Goal: Task Accomplishment & Management: Complete application form

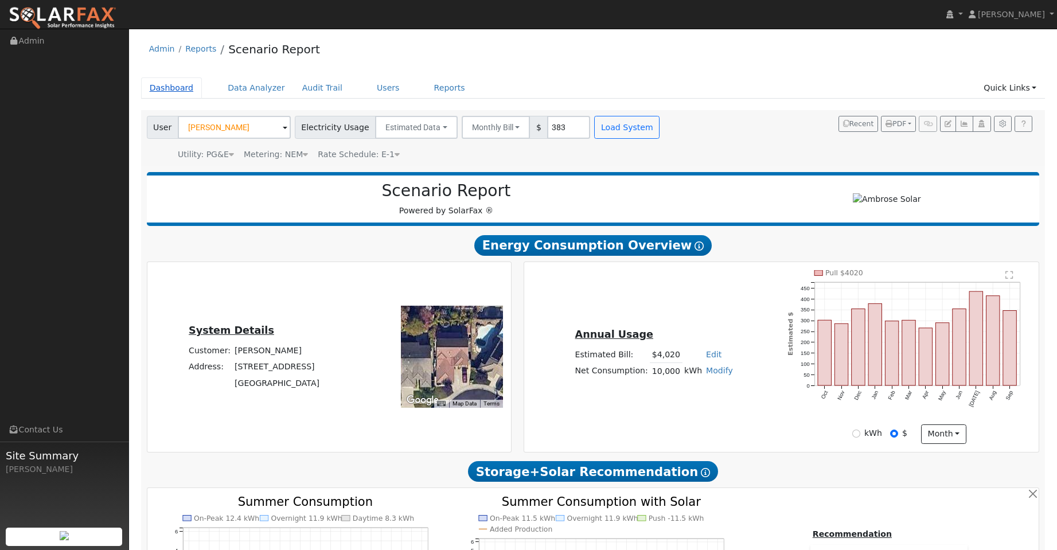
click at [173, 93] on link "Dashboard" at bounding box center [171, 87] width 61 height 21
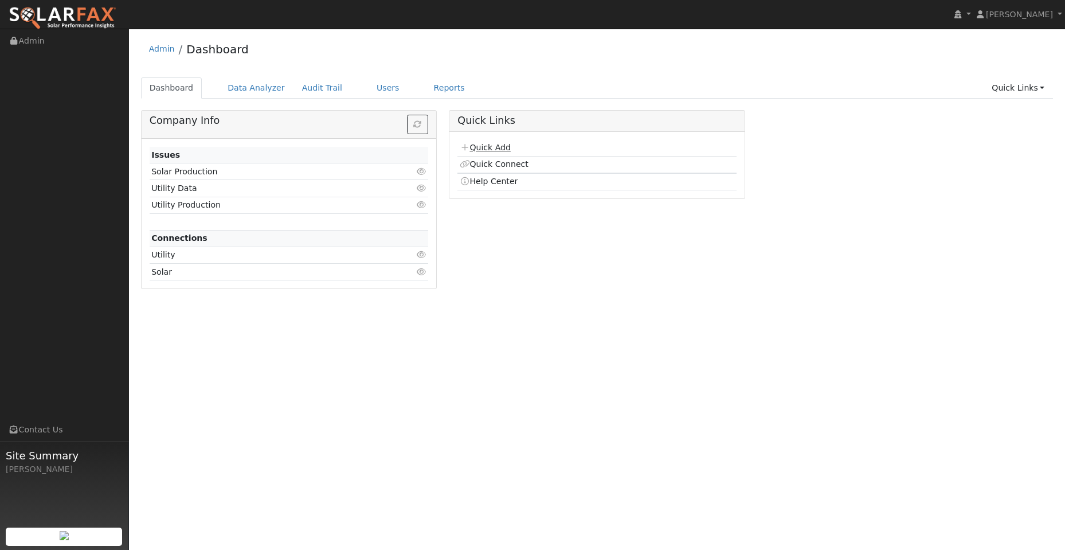
click at [496, 148] on link "Quick Add" at bounding box center [485, 147] width 51 height 9
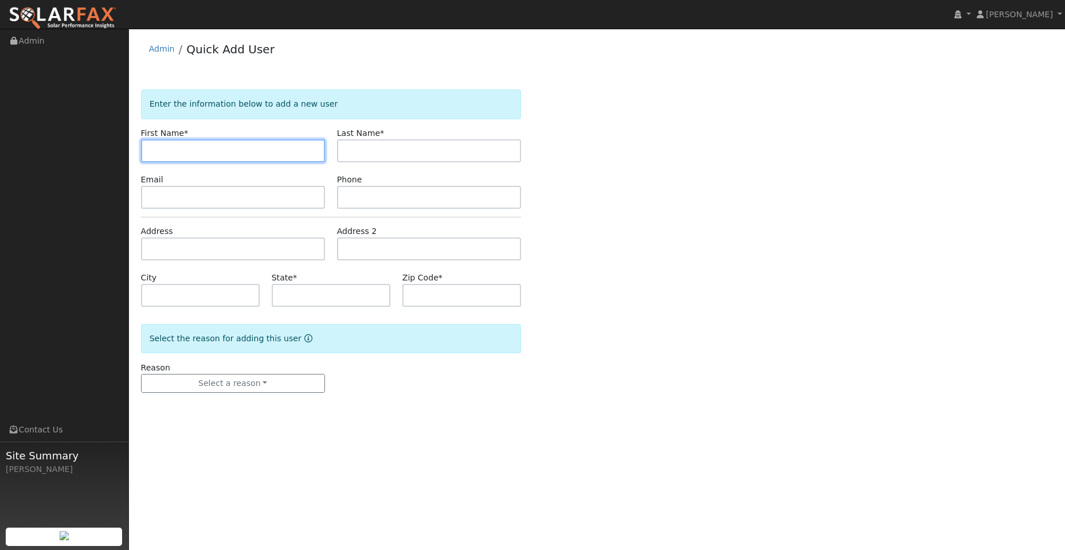
click at [200, 143] on input "text" at bounding box center [233, 150] width 184 height 23
paste input "Steven"
click at [147, 150] on input "Steven" at bounding box center [233, 150] width 184 height 23
click at [152, 153] on input "Steven" at bounding box center [233, 150] width 184 height 23
type input "Steven"
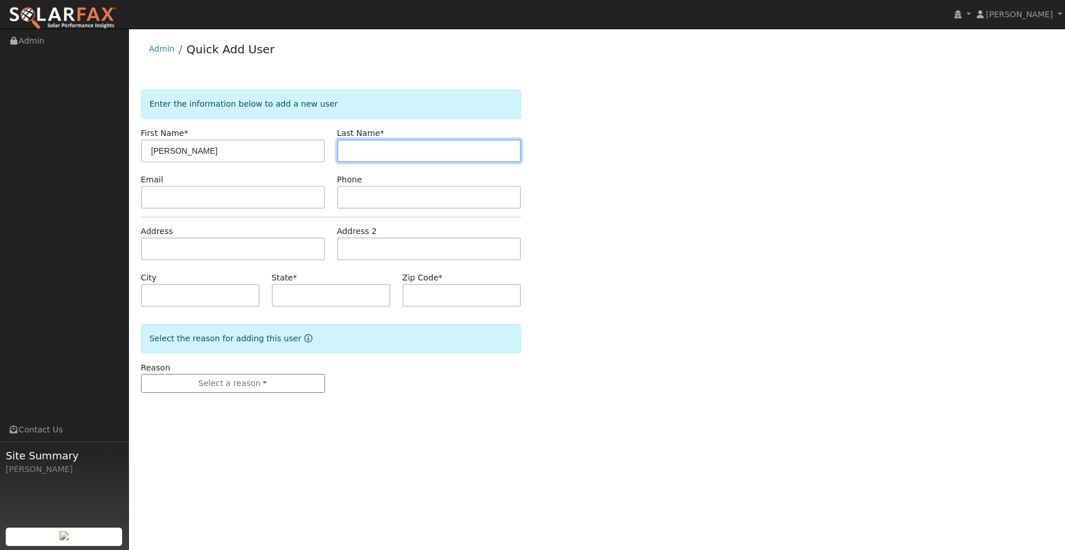
click at [363, 152] on input "text" at bounding box center [429, 150] width 184 height 23
click at [359, 147] on input "text" at bounding box center [429, 150] width 184 height 23
paste input "Terra"
click at [349, 151] on input "Terra" at bounding box center [429, 150] width 184 height 23
type input "Terra"
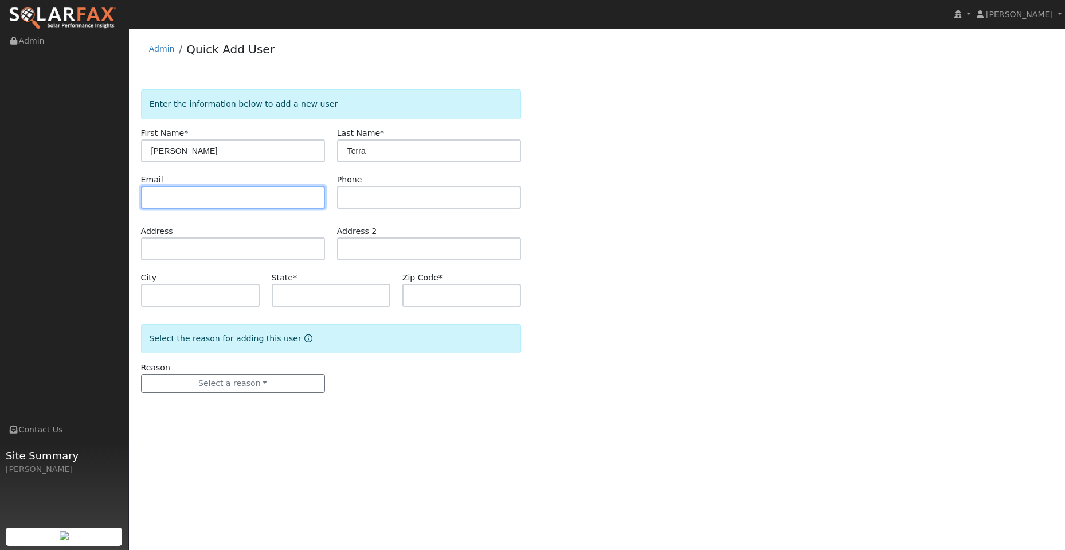
click at [254, 196] on input "text" at bounding box center [233, 197] width 184 height 23
click at [151, 202] on input "text" at bounding box center [233, 197] width 184 height 23
paste input "terrastan@icloud.com"
click at [152, 199] on input "terrastan@icloud.com" at bounding box center [233, 197] width 184 height 23
type input "terrastan@icloud.com"
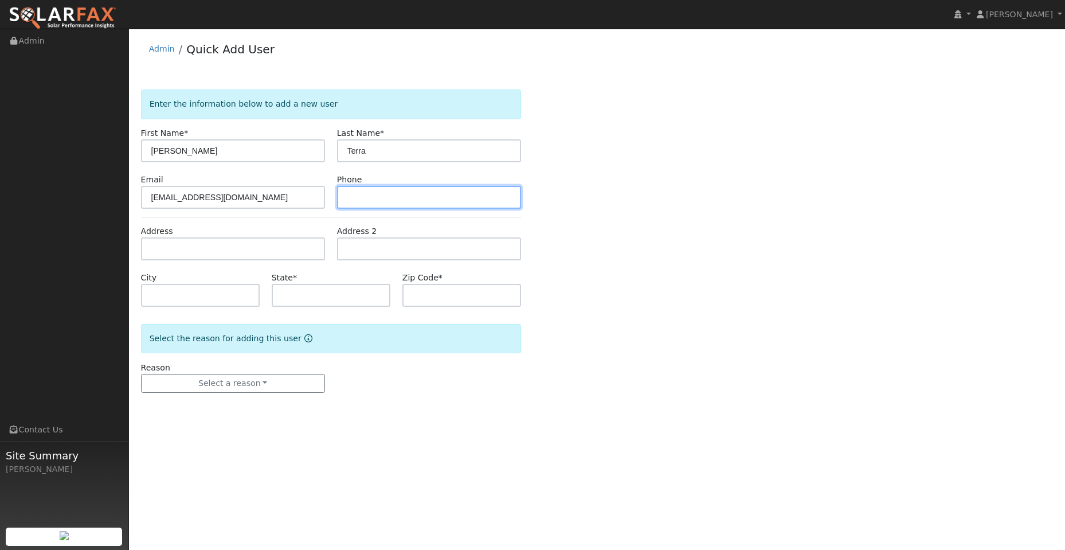
click at [396, 198] on input "text" at bounding box center [429, 197] width 184 height 23
click at [358, 200] on input "text" at bounding box center [429, 197] width 184 height 23
paste input "916-798-6395"
click at [349, 197] on input "916-798-6395" at bounding box center [429, 197] width 184 height 23
type input "916-798-6395"
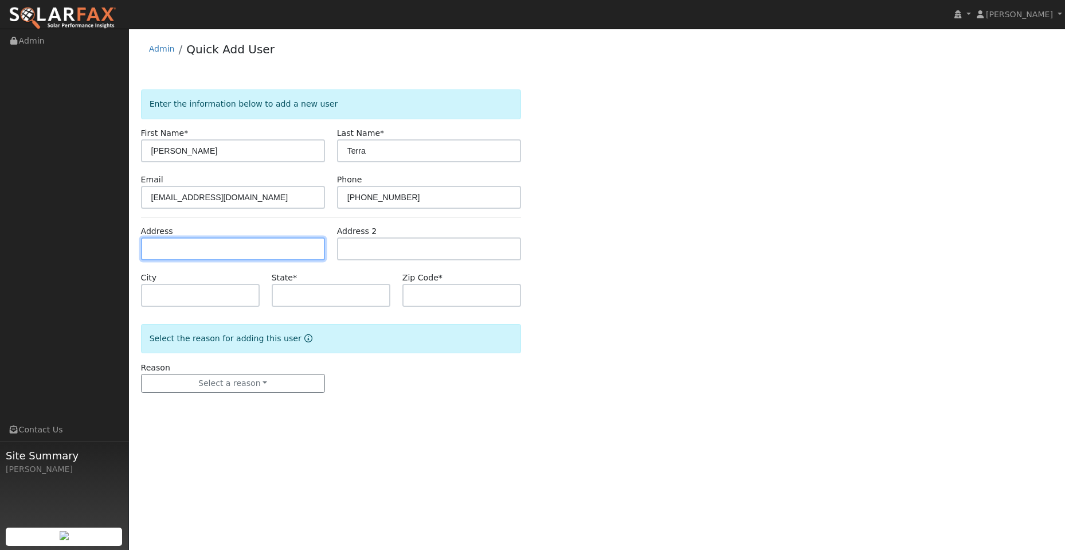
click at [233, 256] on input "text" at bounding box center [233, 248] width 184 height 23
click at [198, 244] on input "text" at bounding box center [233, 248] width 184 height 23
paste input "8040 Shelborne Dr"
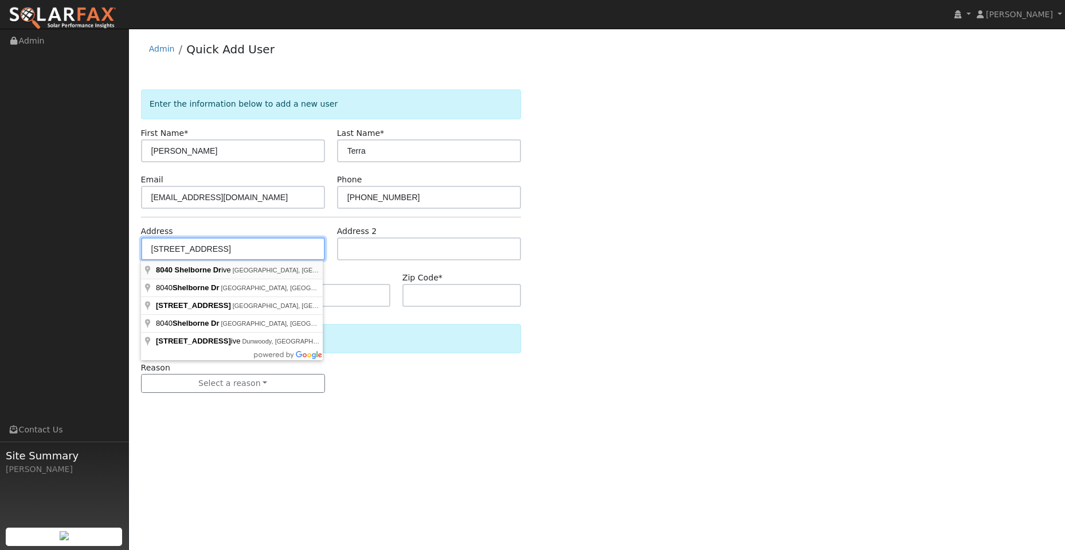
type input "[STREET_ADDRESS]"
type input "[GEOGRAPHIC_DATA]"
type input "CA"
type input "95746"
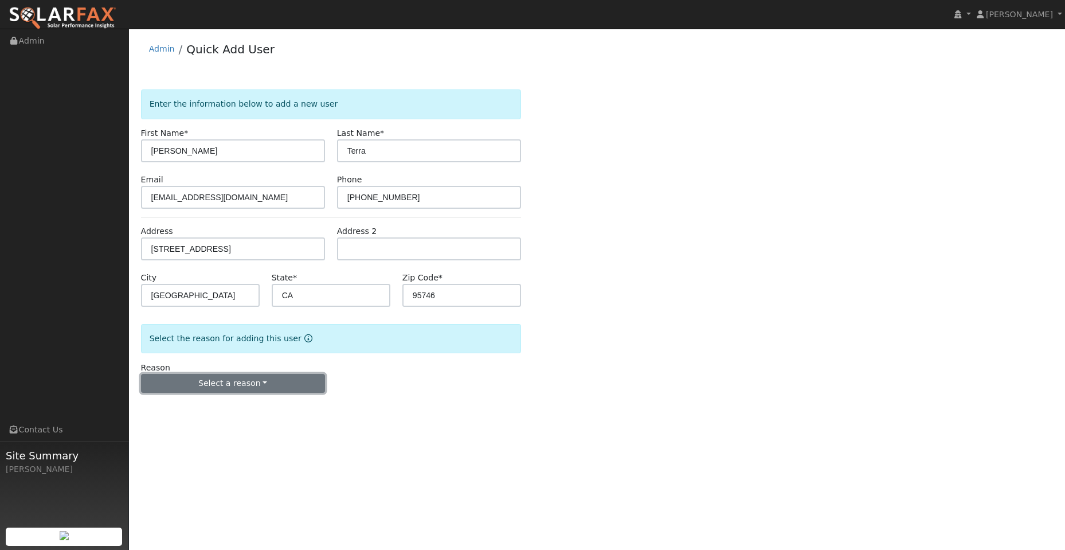
click at [286, 382] on button "Select a reason" at bounding box center [233, 383] width 184 height 19
click at [226, 407] on link "New lead" at bounding box center [205, 407] width 127 height 16
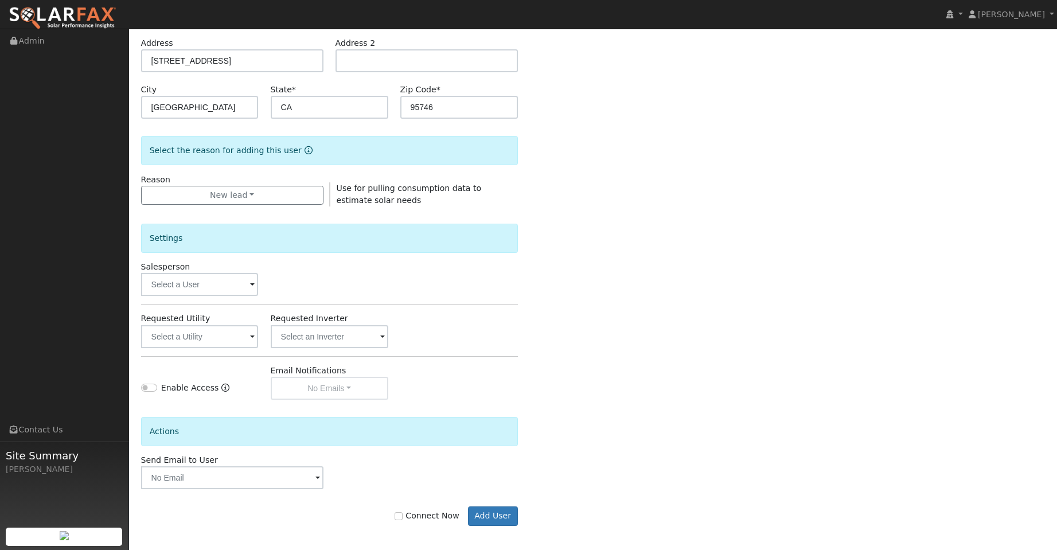
scroll to position [193, 0]
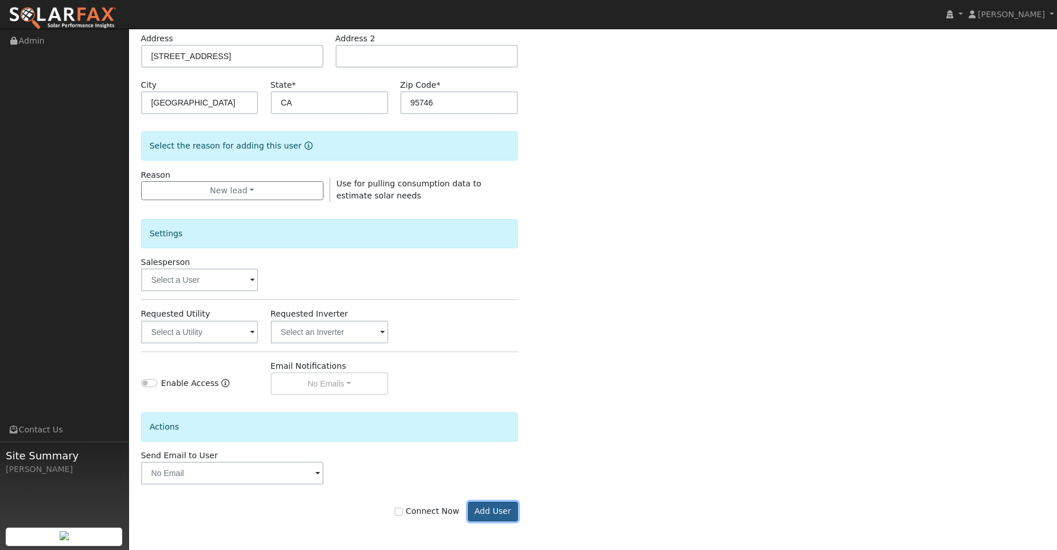
click at [494, 515] on button "Add User" at bounding box center [493, 511] width 50 height 19
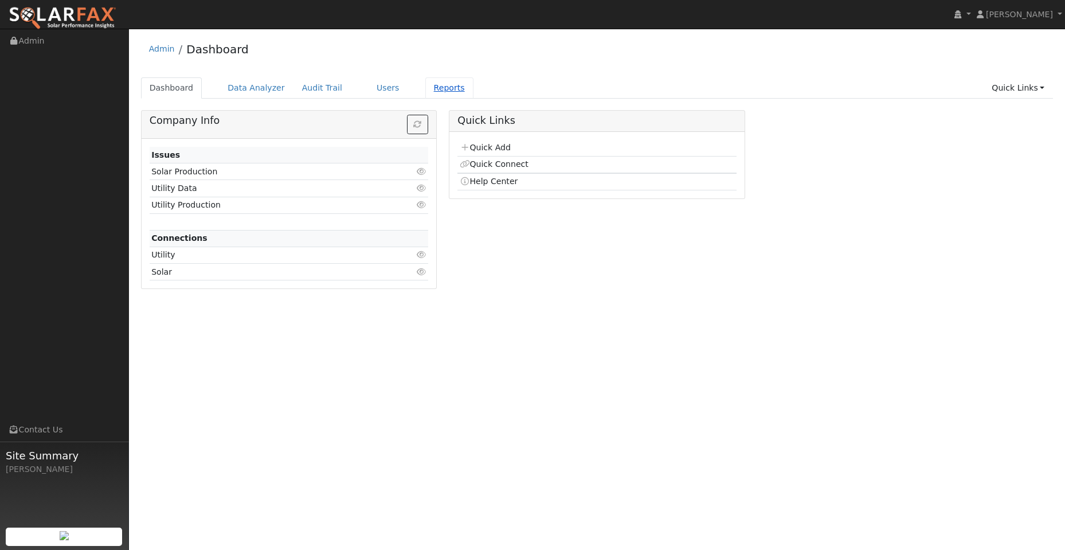
click at [425, 88] on link "Reports" at bounding box center [449, 87] width 48 height 21
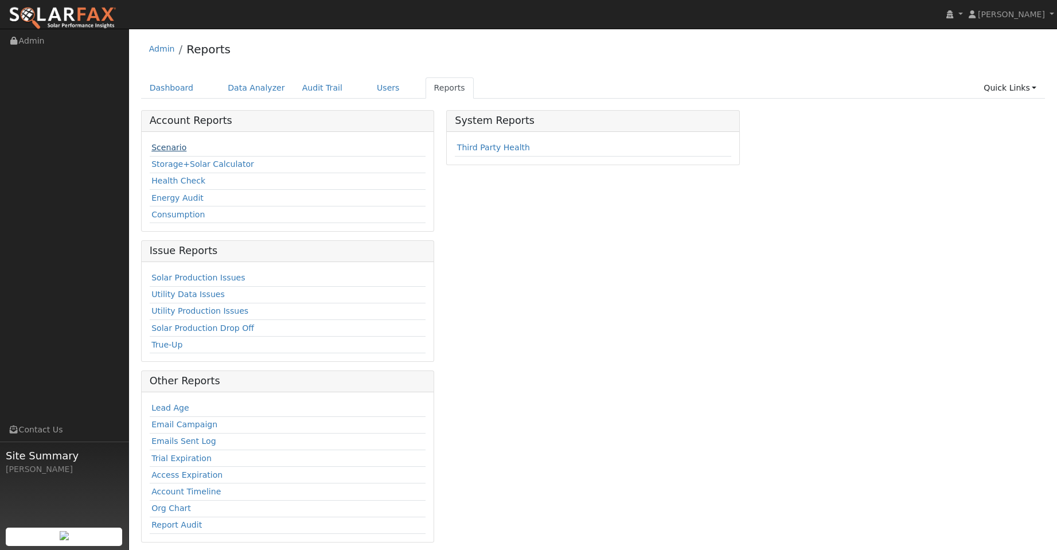
click at [175, 152] on link "Scenario" at bounding box center [168, 147] width 35 height 9
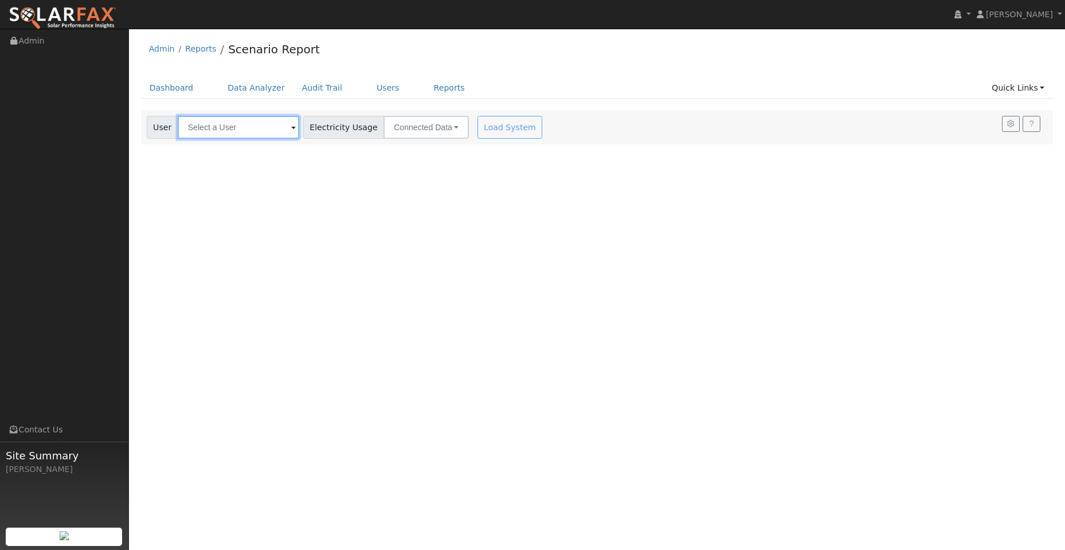
click at [238, 119] on input "text" at bounding box center [239, 127] width 122 height 23
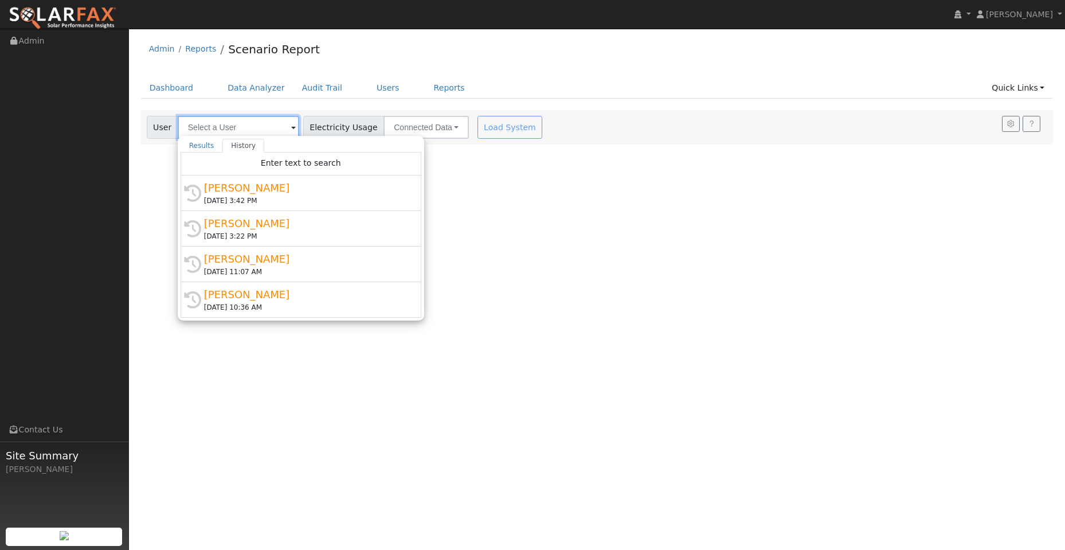
click at [225, 126] on input "text" at bounding box center [239, 127] width 122 height 23
paste input "[PERSON_NAME]"
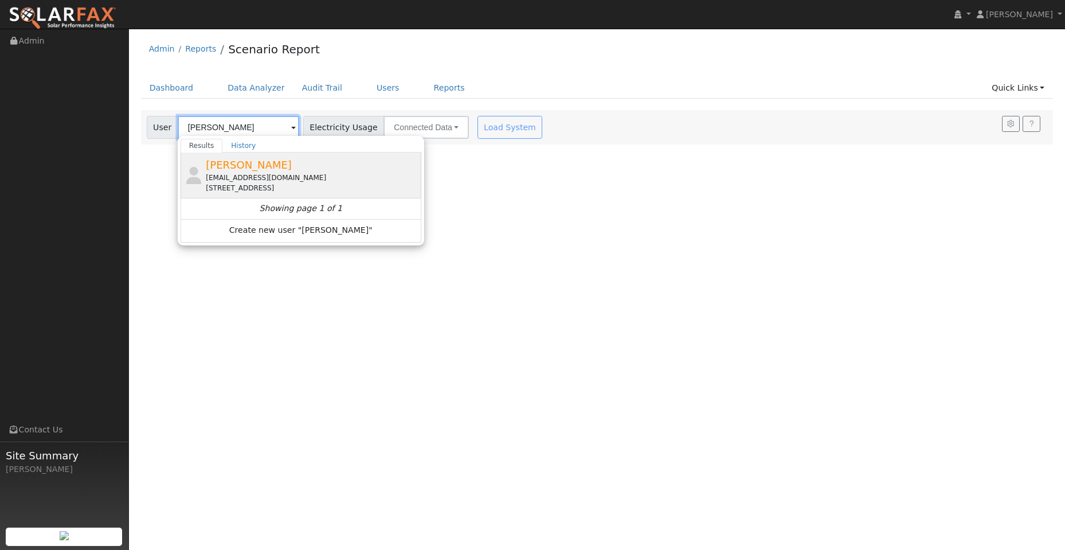
type input "[PERSON_NAME]"
click at [280, 176] on div "[EMAIL_ADDRESS][DOMAIN_NAME]" at bounding box center [312, 178] width 213 height 10
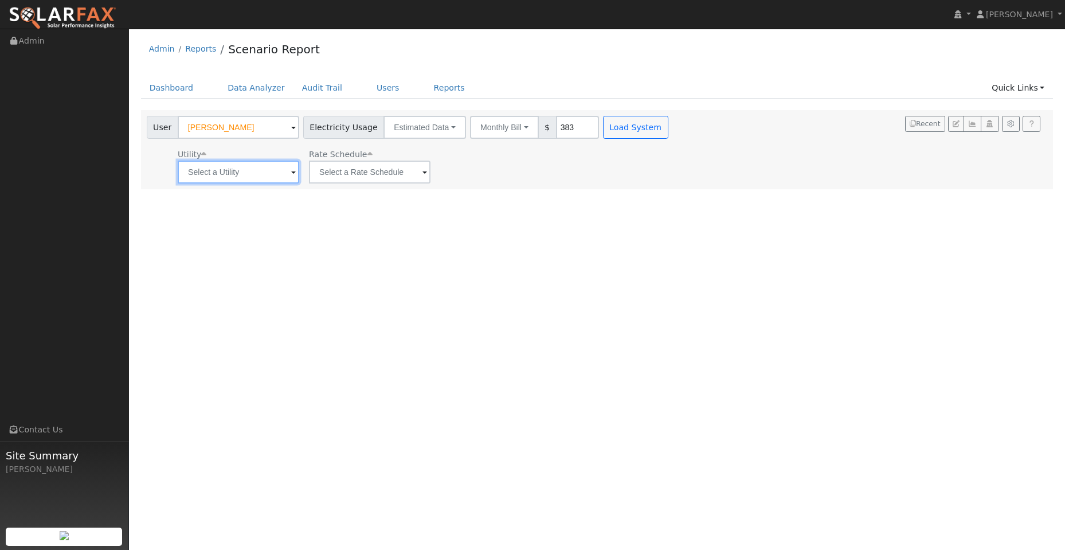
click at [286, 171] on input "text" at bounding box center [239, 172] width 122 height 23
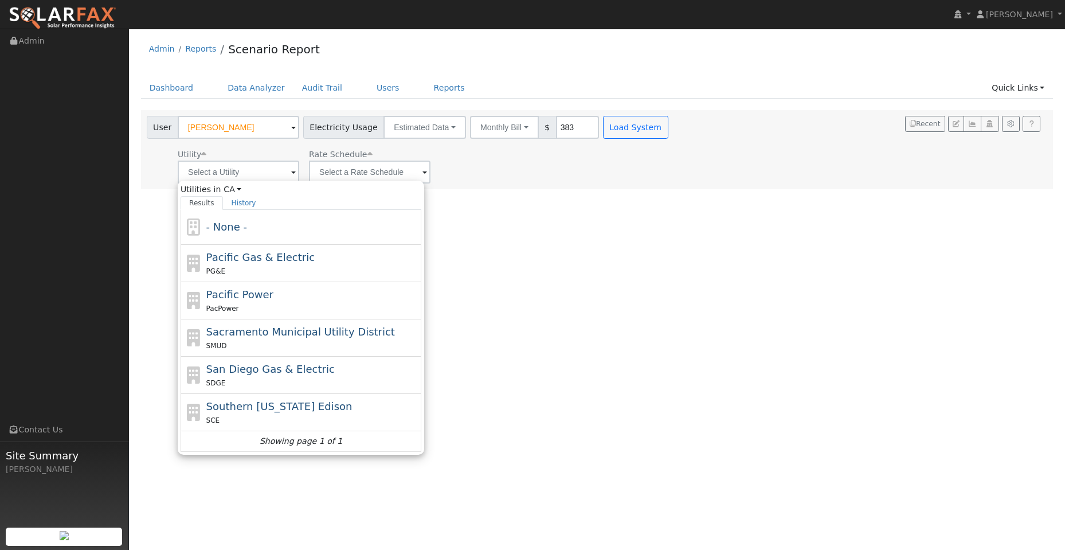
click at [295, 275] on div "PG&E" at bounding box center [312, 271] width 213 height 12
type input "Pacific Gas & Electric"
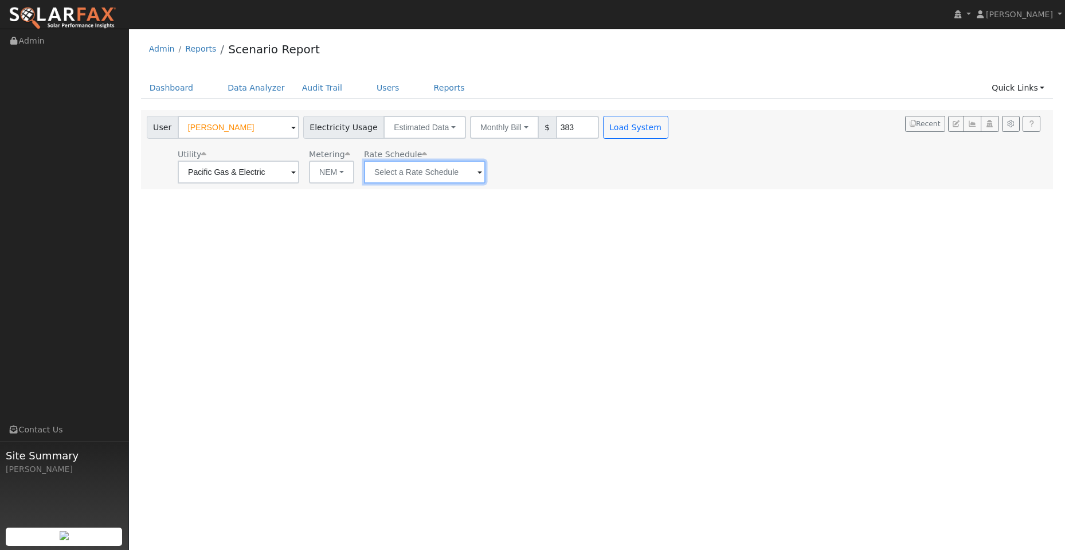
click at [397, 173] on input "text" at bounding box center [425, 172] width 122 height 23
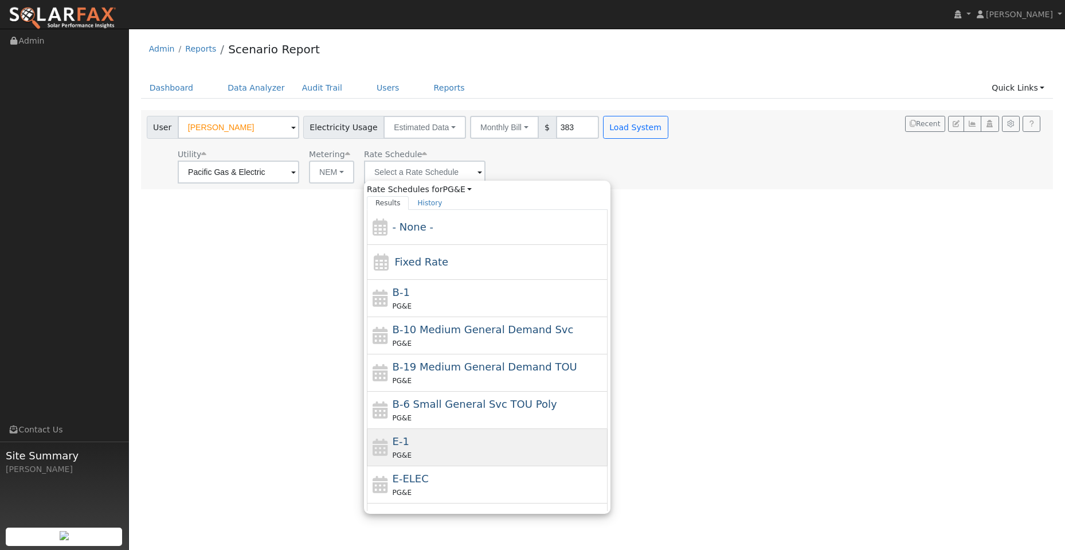
click at [453, 459] on div "PG&E" at bounding box center [499, 455] width 213 height 12
type input "E-1"
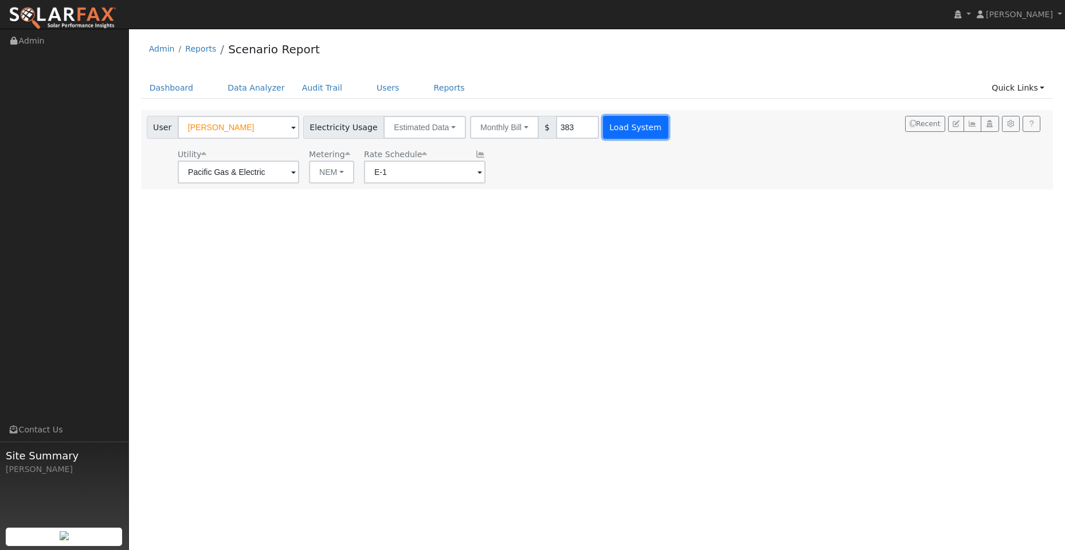
click at [634, 128] on button "Load System" at bounding box center [635, 127] width 65 height 23
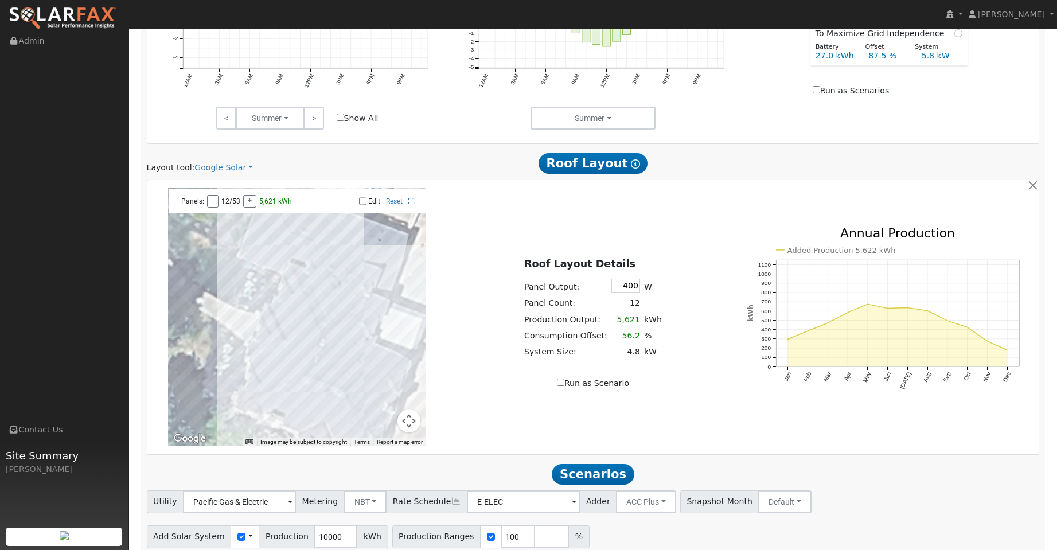
scroll to position [500, 0]
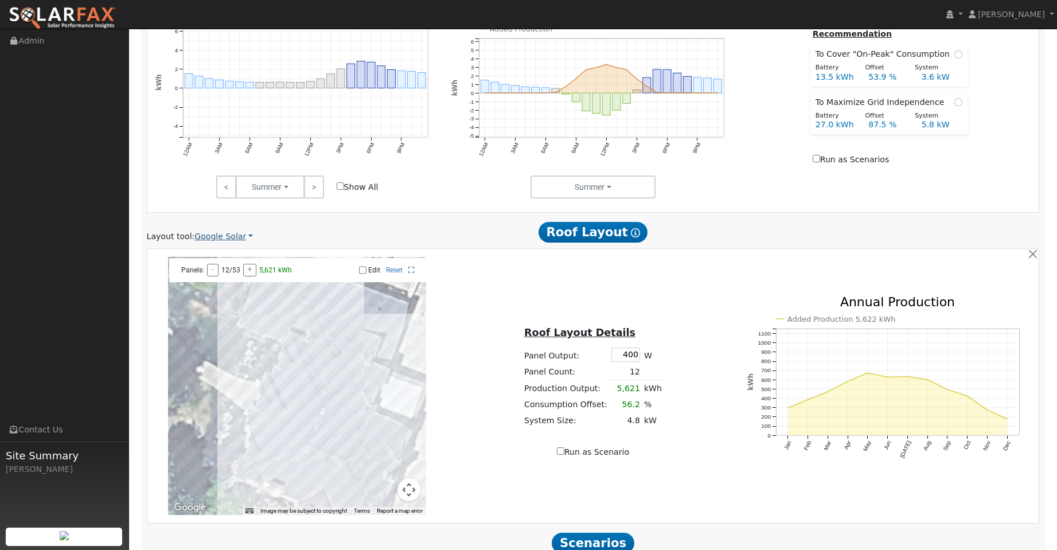
click at [240, 240] on link "Google Solar" at bounding box center [223, 236] width 58 height 12
click at [247, 290] on link "Aurora" at bounding box center [231, 289] width 80 height 16
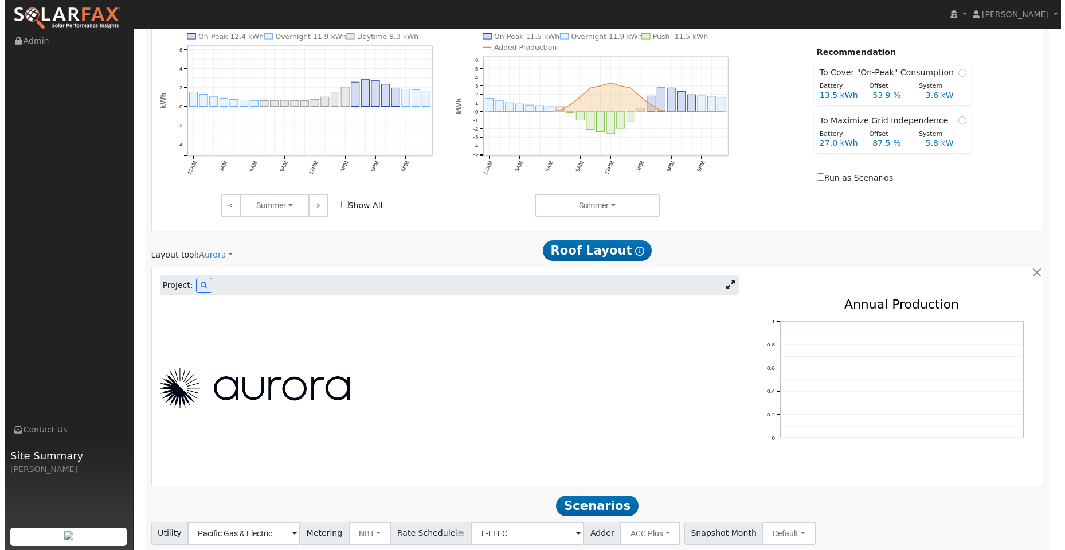
scroll to position [558, 0]
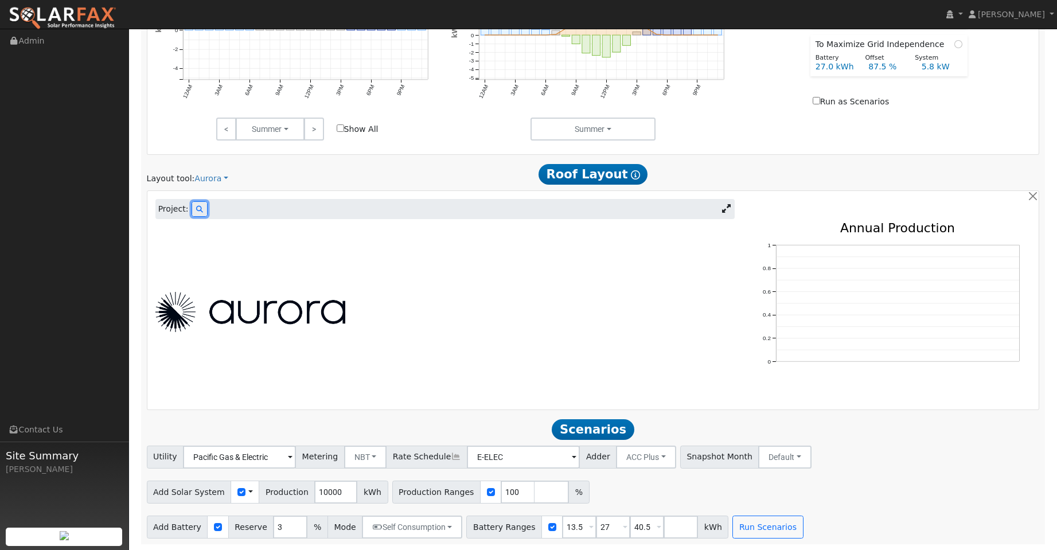
click at [199, 210] on button at bounding box center [199, 208] width 16 height 15
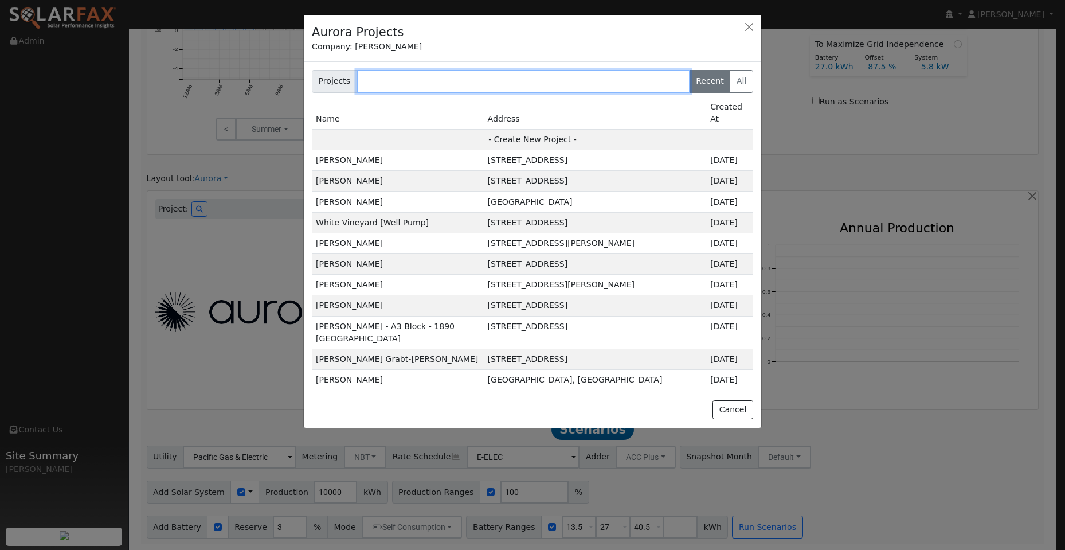
click at [416, 79] on input "text" at bounding box center [524, 81] width 334 height 23
paste input "[PERSON_NAME]"
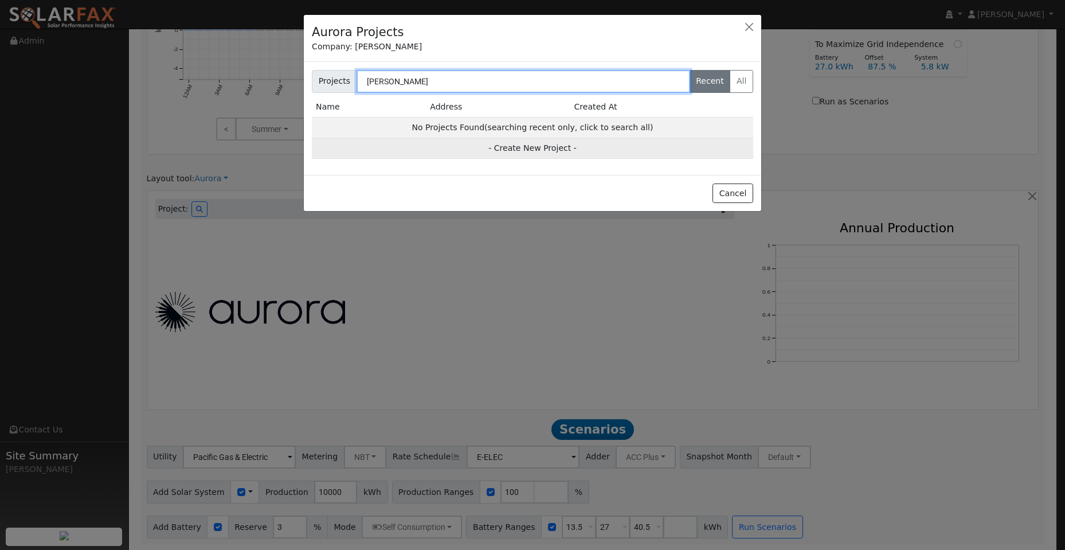
type input "[PERSON_NAME]"
click at [517, 152] on td "- Create New Project -" at bounding box center [532, 148] width 441 height 21
type input "[PERSON_NAME]"
type input "[STREET_ADDRESS]"
type input "[GEOGRAPHIC_DATA]"
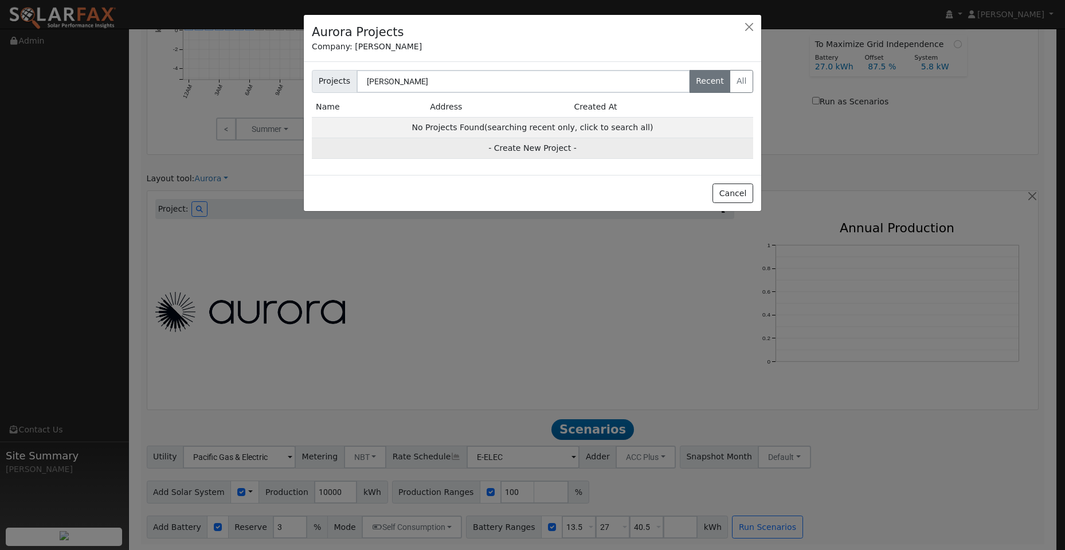
type input "CA"
type input "95746"
type input "Design"
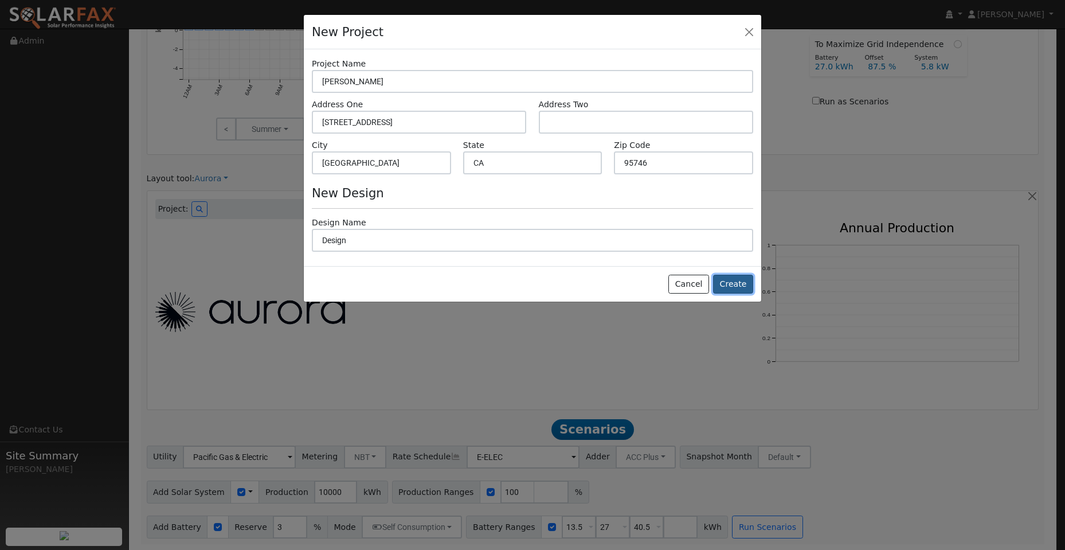
click at [727, 286] on button "Create" at bounding box center [733, 284] width 40 height 19
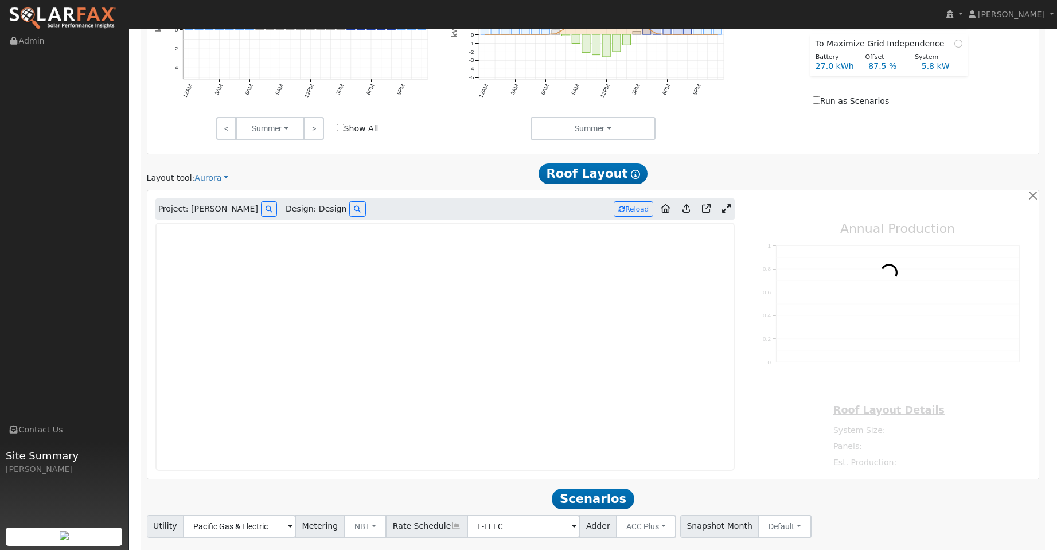
type input "0"
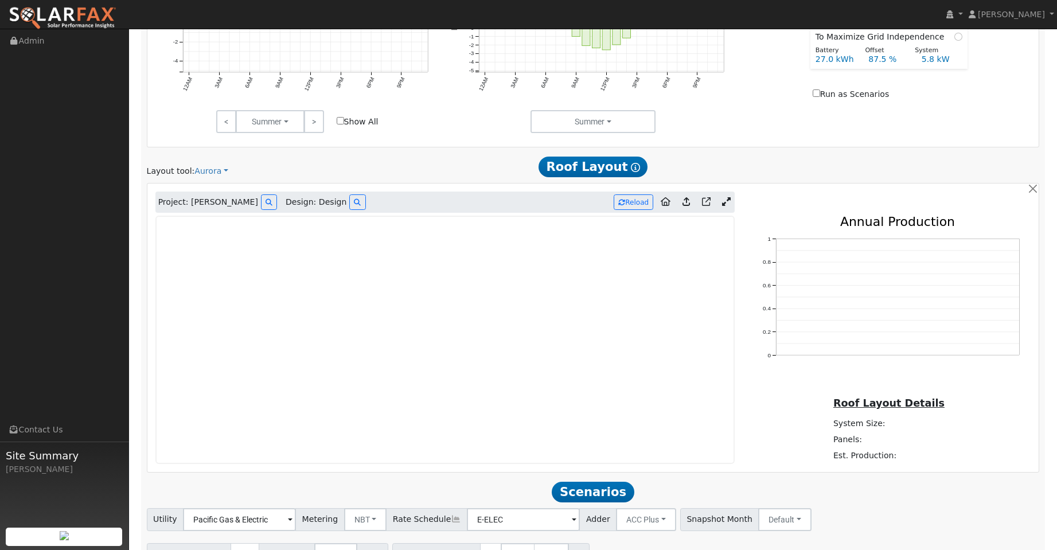
scroll to position [567, 0]
